Goal: Task Accomplishment & Management: Use online tool/utility

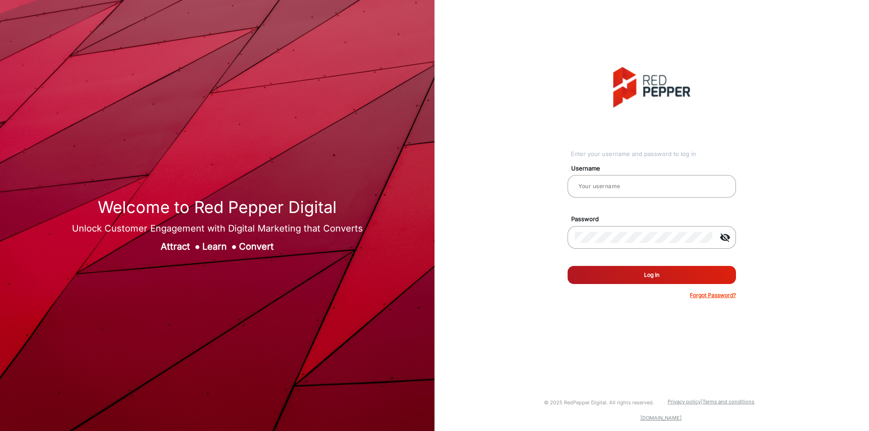
type input "[PERSON_NAME]"
click at [642, 273] on button "Log In" at bounding box center [651, 275] width 168 height 18
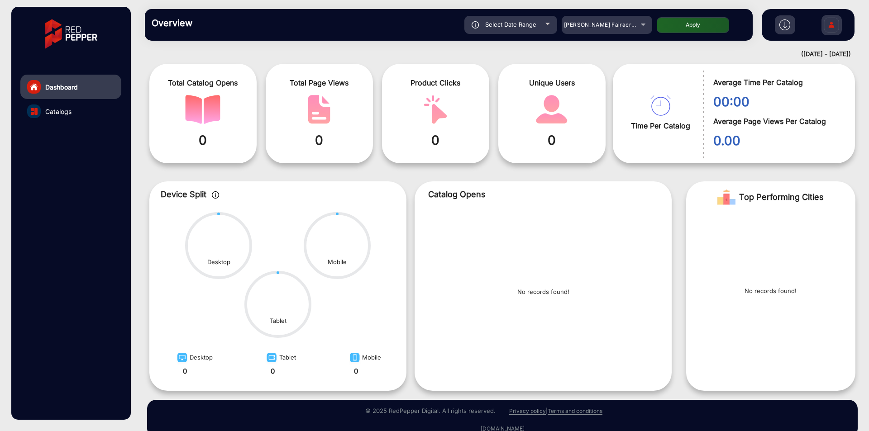
scroll to position [50, 0]
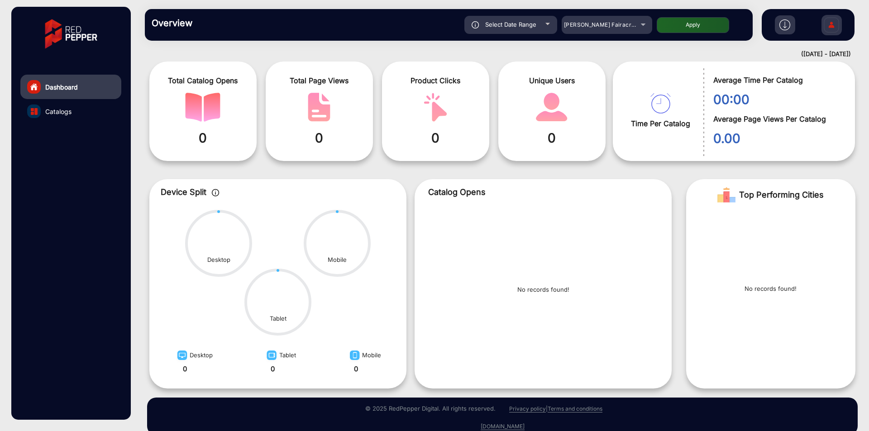
scroll to position [50, 0]
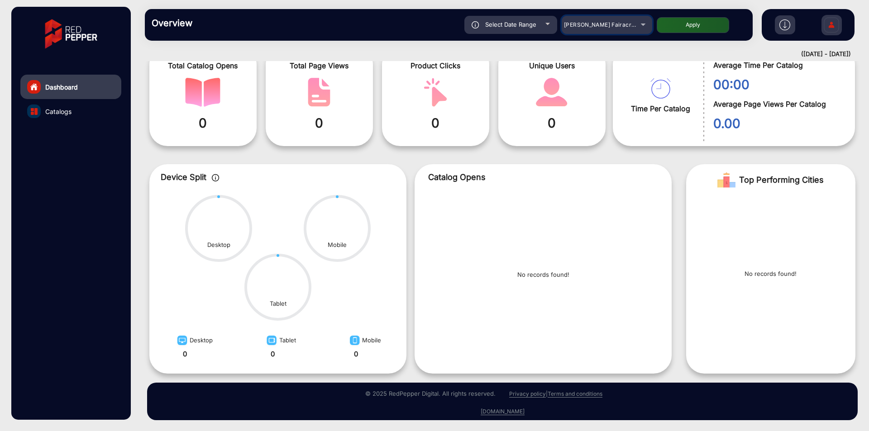
click at [603, 29] on div "[PERSON_NAME] Fairacre Farms" at bounding box center [600, 24] width 72 height 11
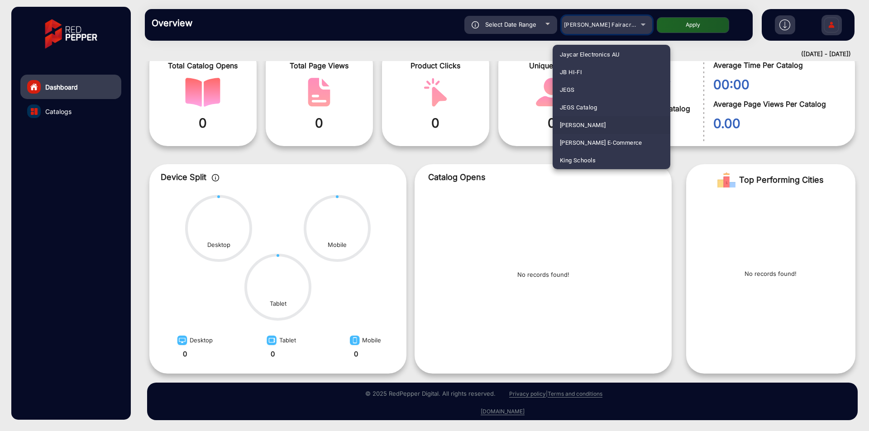
scroll to position [779, 0]
click at [583, 156] on mat-option "Kohler" at bounding box center [611, 161] width 118 height 18
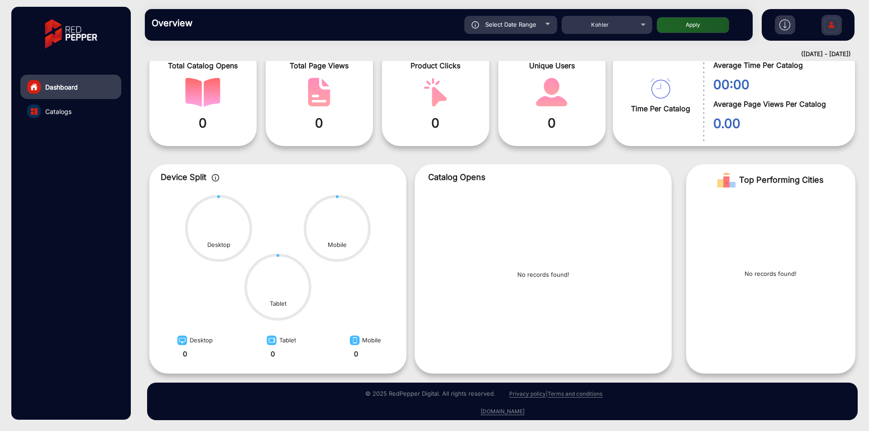
click at [709, 17] on button "Apply" at bounding box center [693, 25] width 72 height 16
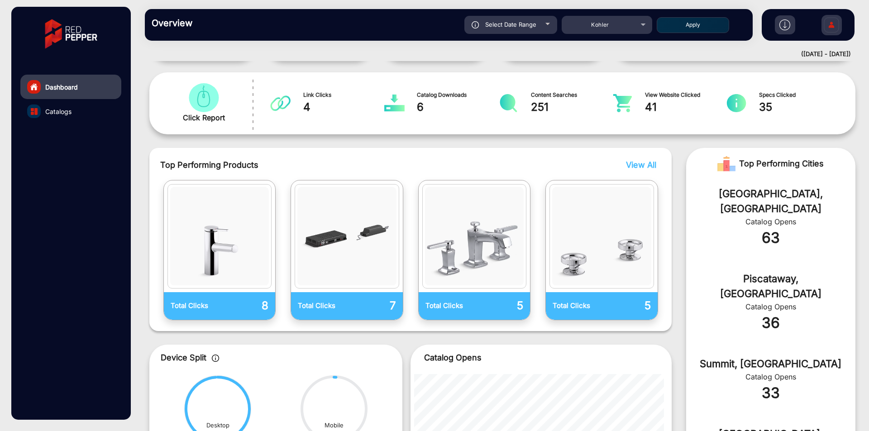
scroll to position [0, 0]
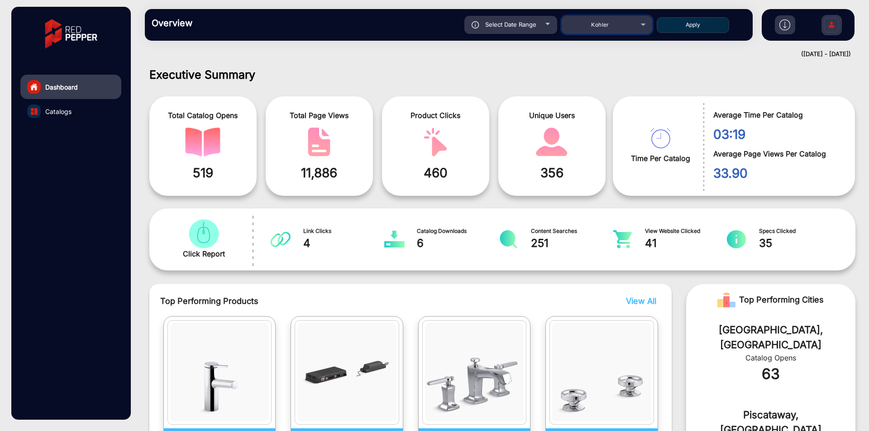
click at [608, 30] on mat-select "Kohler" at bounding box center [607, 25] width 90 height 18
click at [610, 28] on div "Kohler" at bounding box center [600, 24] width 72 height 11
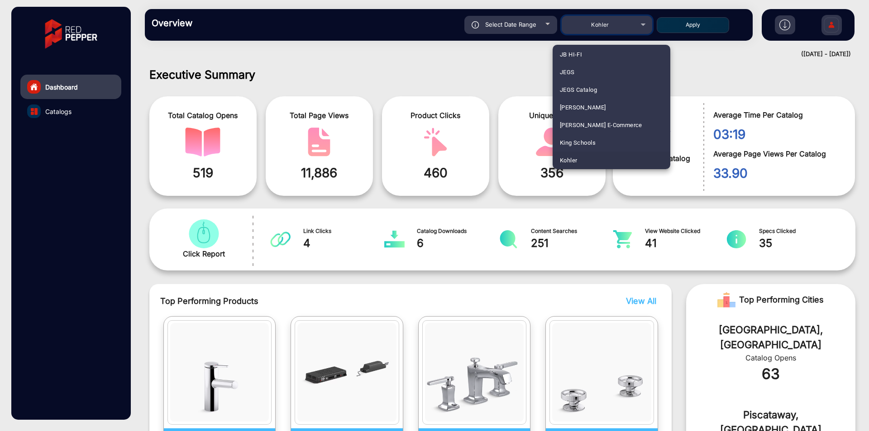
scroll to position [427, 0]
click at [587, 136] on mat-option "Fluidra" at bounding box center [611, 142] width 118 height 18
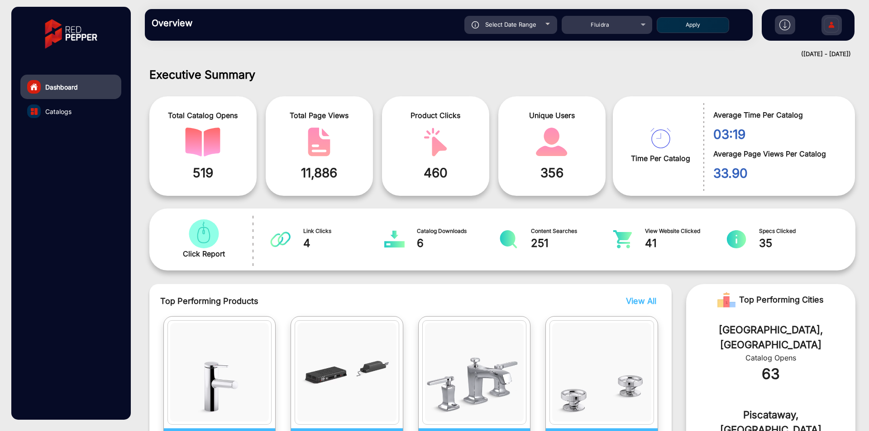
click at [713, 25] on button "Apply" at bounding box center [693, 25] width 72 height 16
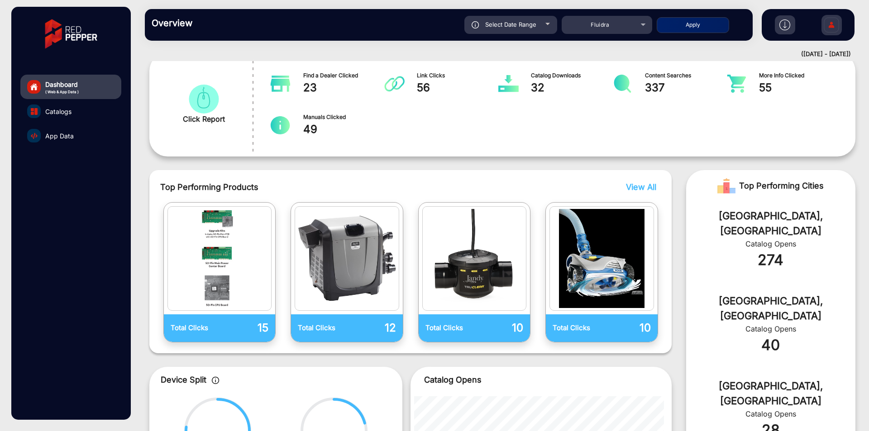
scroll to position [125, 0]
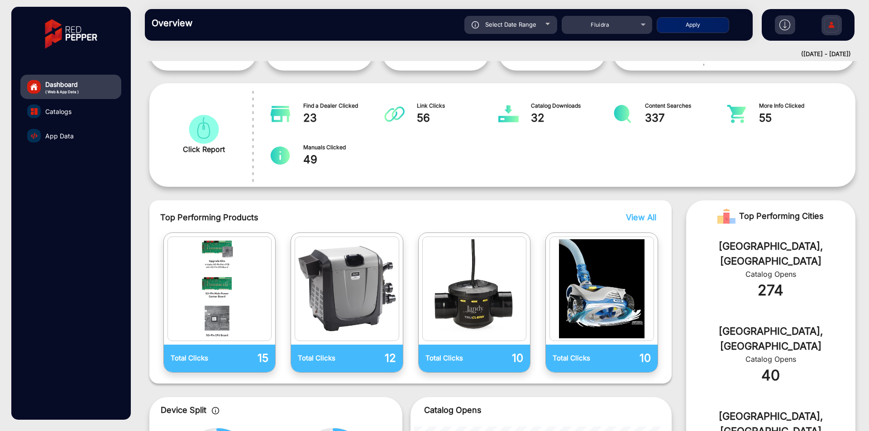
click at [535, 26] on span "Select Date Range" at bounding box center [510, 24] width 51 height 7
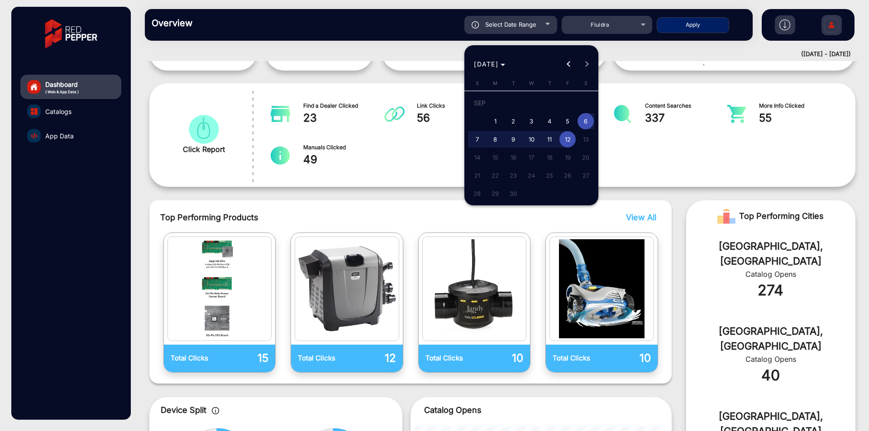
click at [565, 58] on span "Previous month" at bounding box center [569, 64] width 18 height 18
click at [569, 104] on span "1" at bounding box center [567, 104] width 16 height 19
type input "8/1/2025"
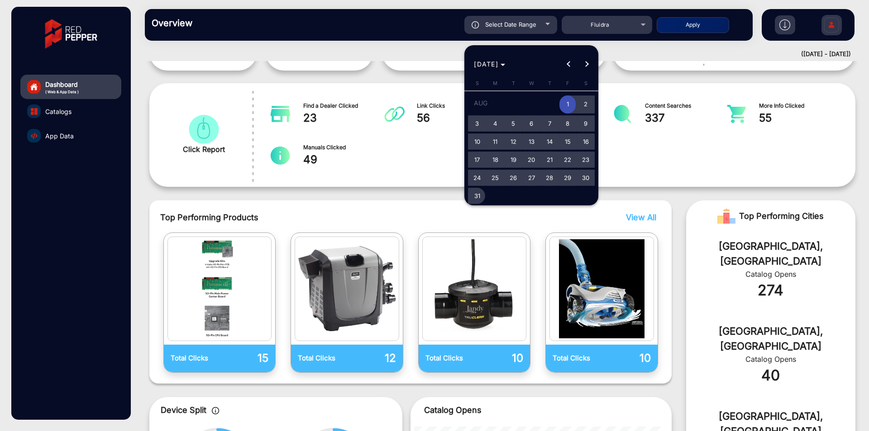
click at [476, 195] on span "31" at bounding box center [477, 196] width 16 height 16
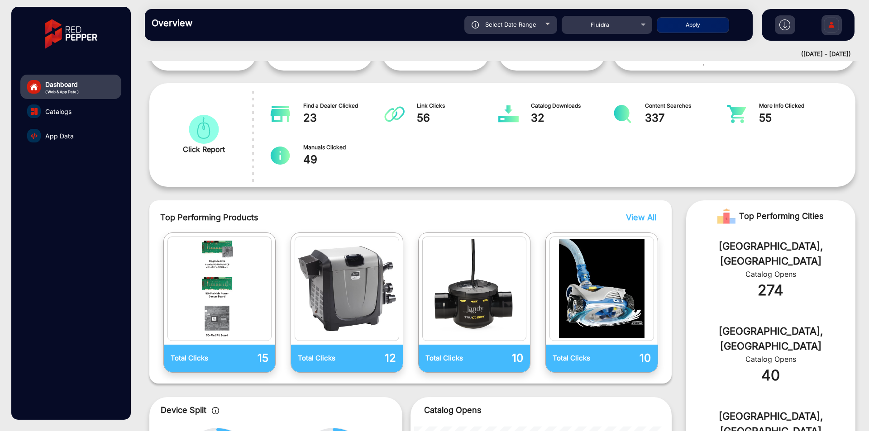
type input "8/31/2025"
click at [681, 20] on button "Apply" at bounding box center [693, 25] width 72 height 16
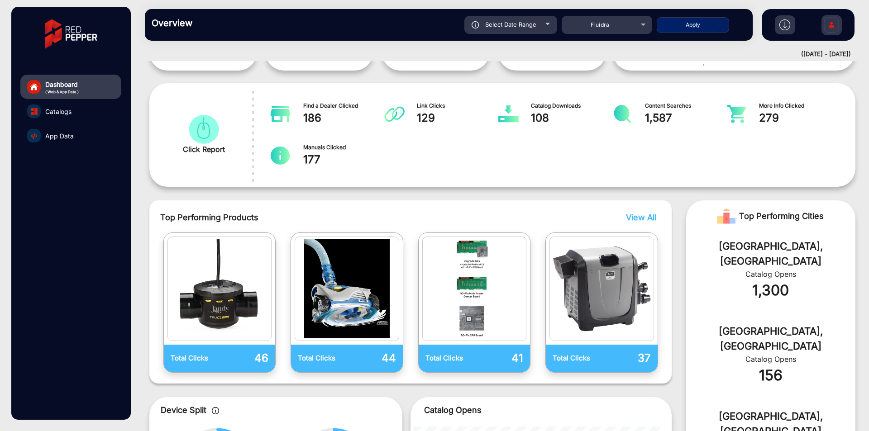
scroll to position [0, 0]
